Goal: Find specific page/section: Find specific page/section

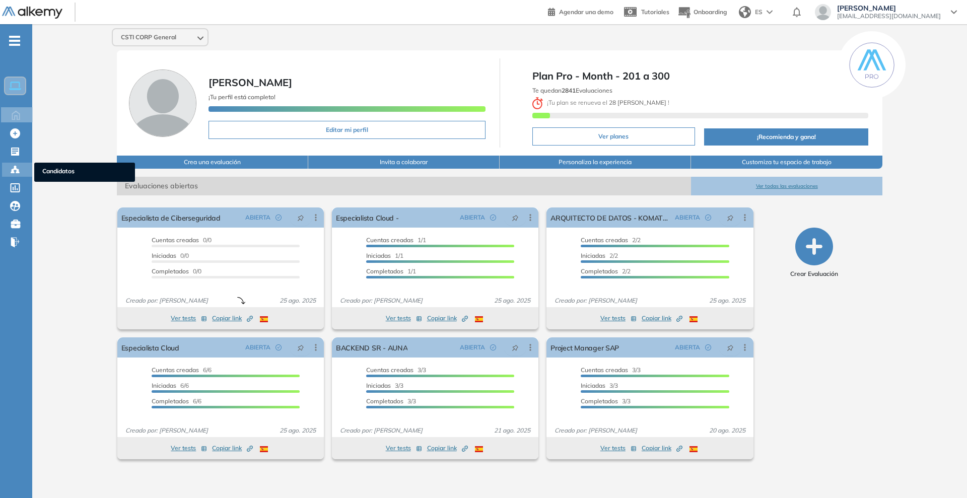
click at [17, 165] on icon at bounding box center [15, 170] width 10 height 10
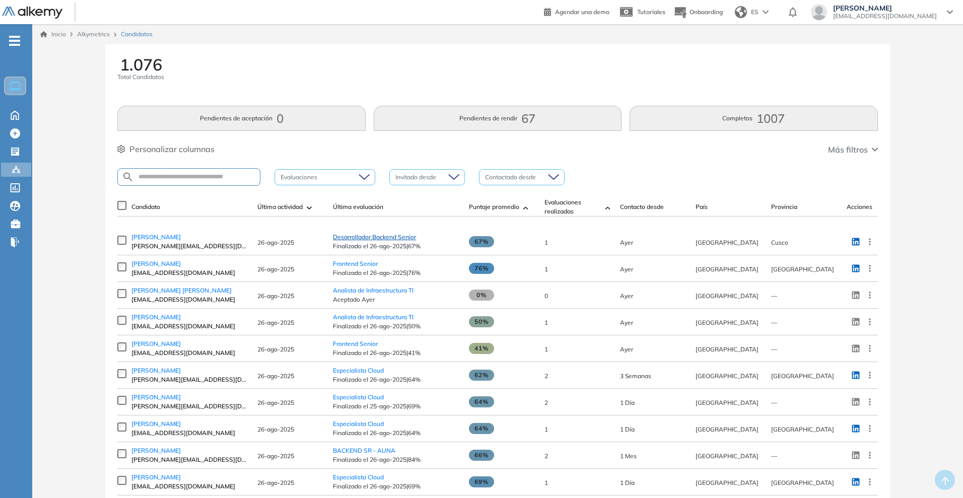
click at [353, 238] on span "Desarrollador Backend Senior" at bounding box center [374, 237] width 83 height 8
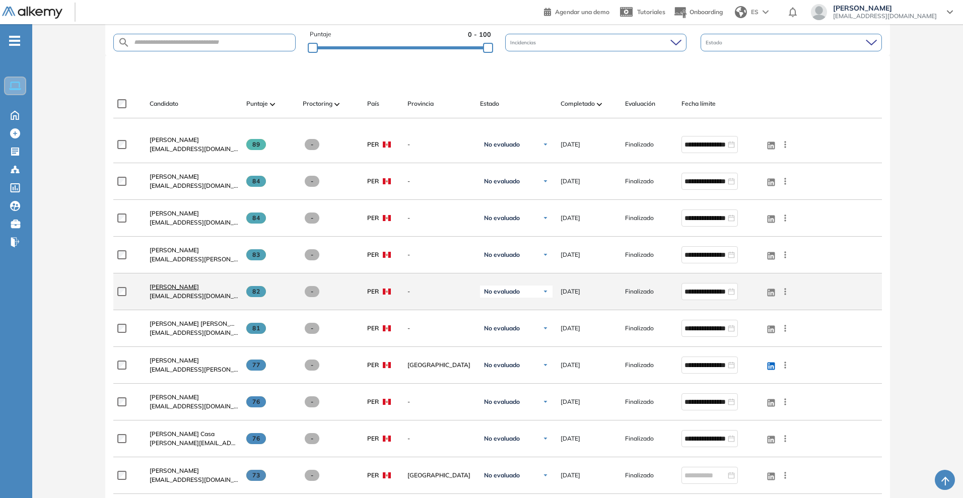
scroll to position [315, 0]
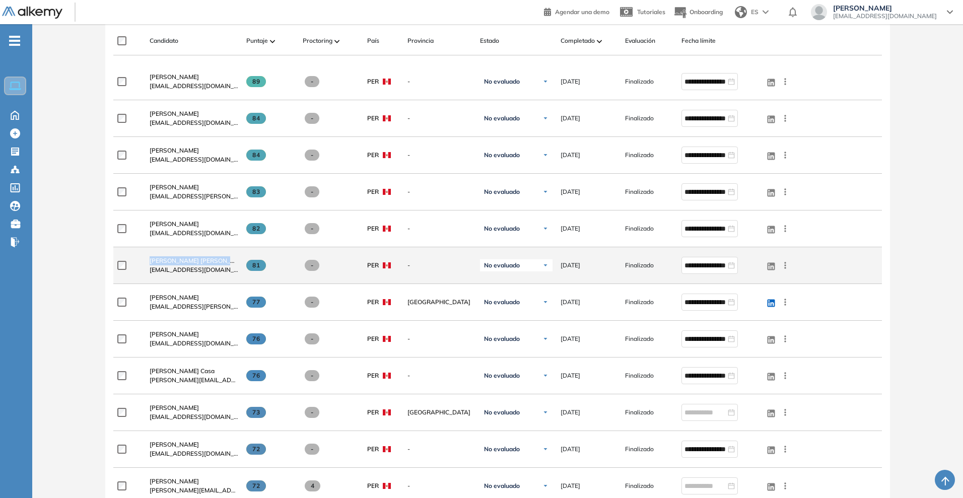
drag, startPoint x: 146, startPoint y: 261, endPoint x: 217, endPoint y: 258, distance: 71.1
click at [217, 258] on div "[PERSON_NAME] [PERSON_NAME] [EMAIL_ADDRESS][DOMAIN_NAME]" at bounding box center [190, 265] width 97 height 34
copy span "[PERSON_NAME] [PERSON_NAME]"
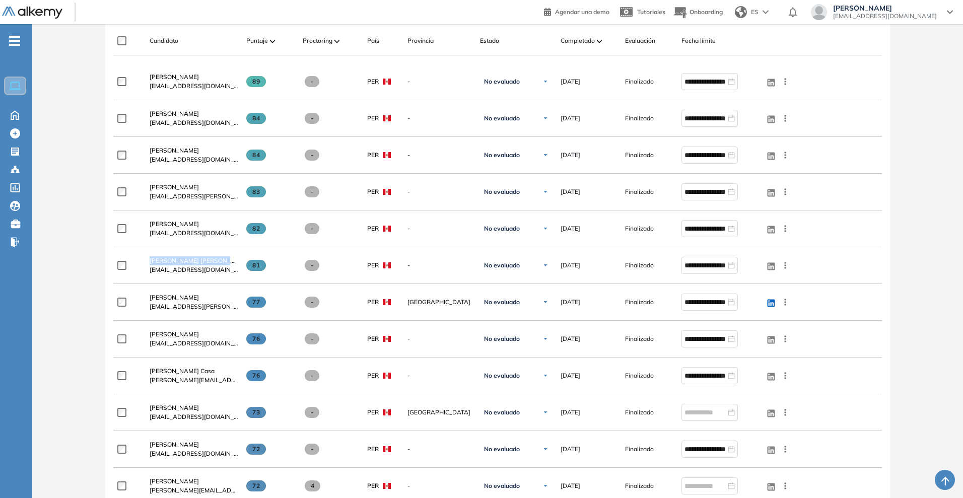
scroll to position [189, 0]
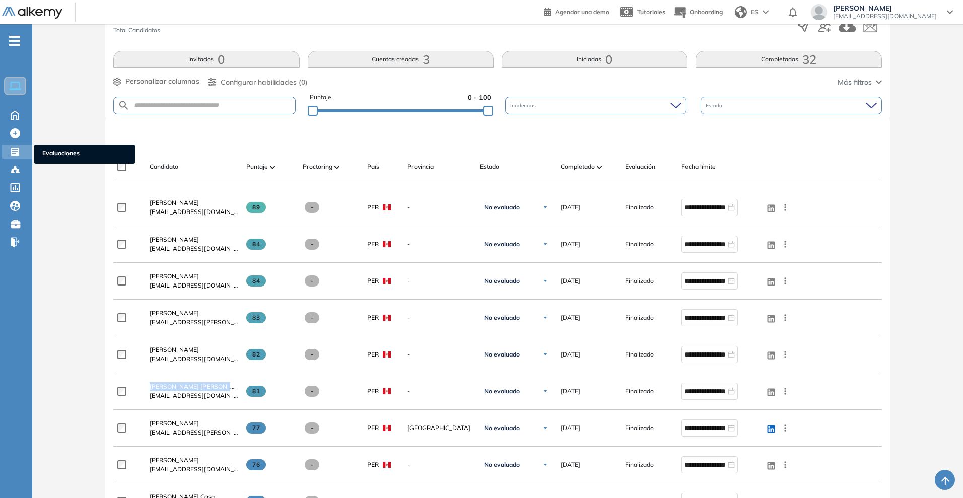
click at [14, 152] on icon at bounding box center [15, 152] width 8 height 8
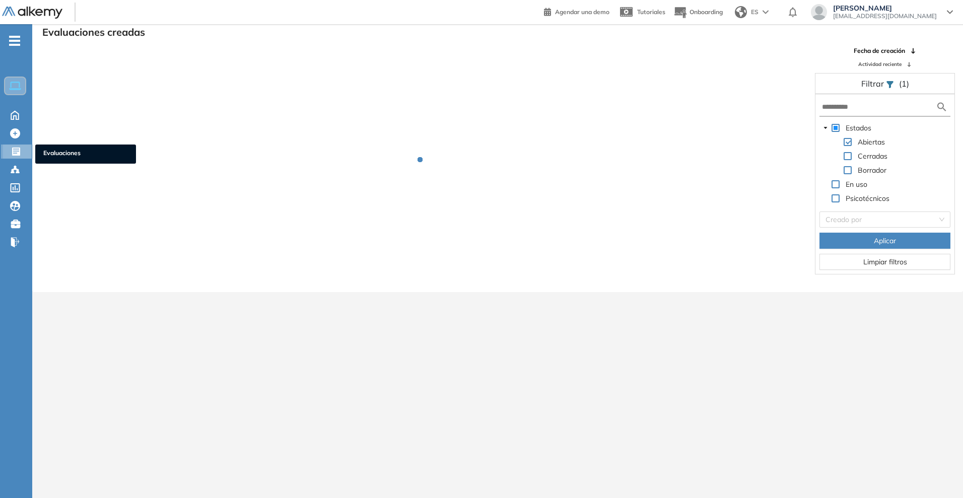
scroll to position [24, 0]
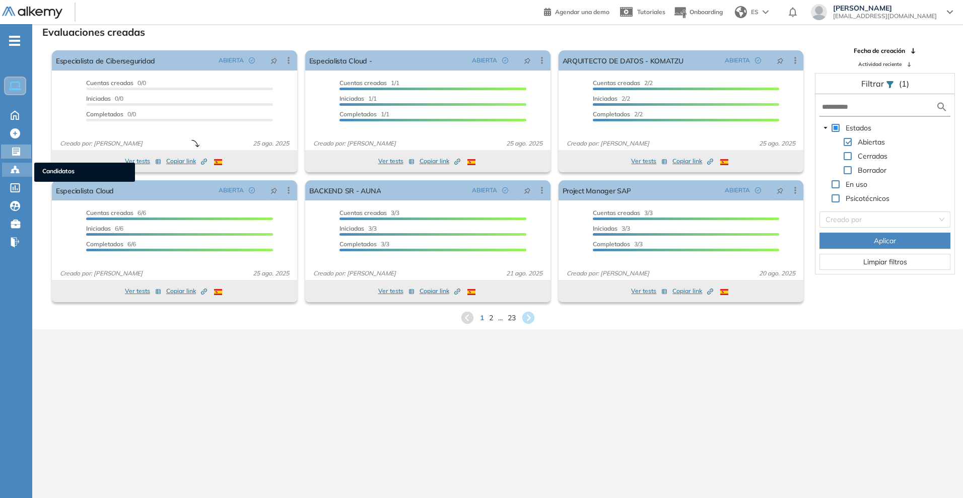
click at [15, 166] on circle at bounding box center [15, 167] width 2 height 2
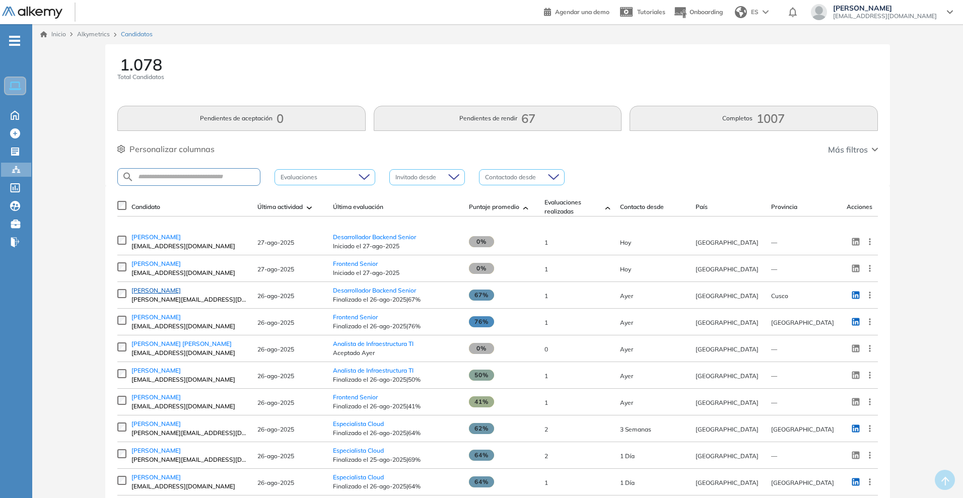
click at [137, 293] on span "[PERSON_NAME]" at bounding box center [155, 291] width 49 height 8
